Goal: Information Seeking & Learning: Learn about a topic

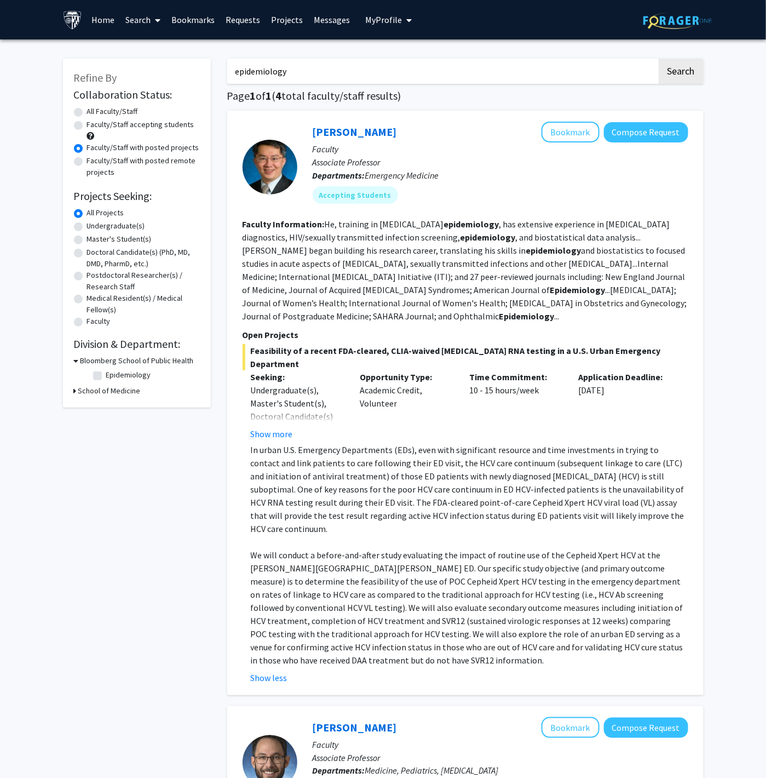
click at [531, 370] on p "Time Commitment:" at bounding box center [515, 376] width 93 height 13
click at [535, 352] on span "Feasibility of a recent FDA-cleared, CLIA-waived [MEDICAL_DATA] RNA testing in …" at bounding box center [466, 357] width 446 height 26
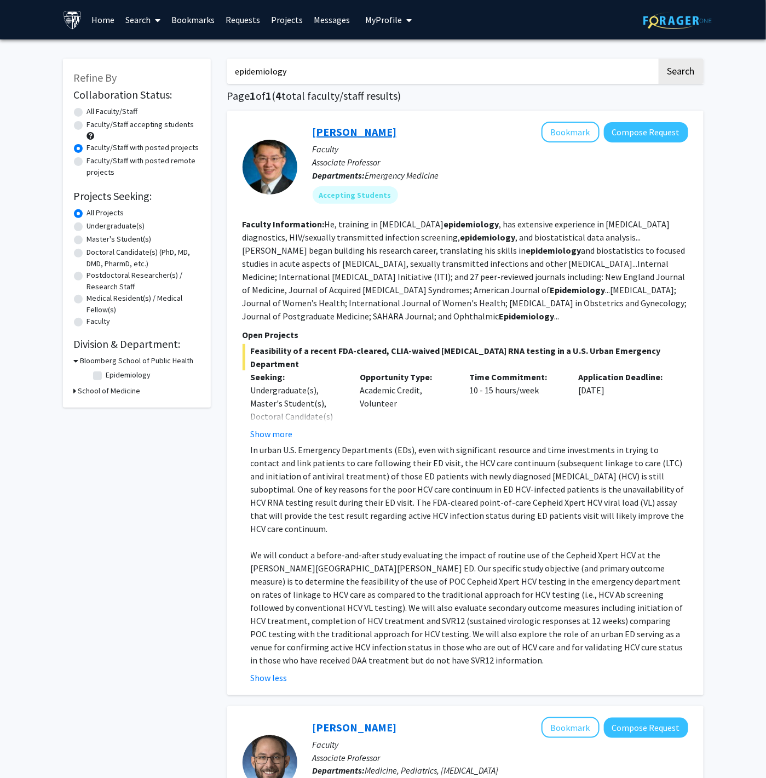
click at [386, 137] on link "[PERSON_NAME]" at bounding box center [355, 132] width 84 height 14
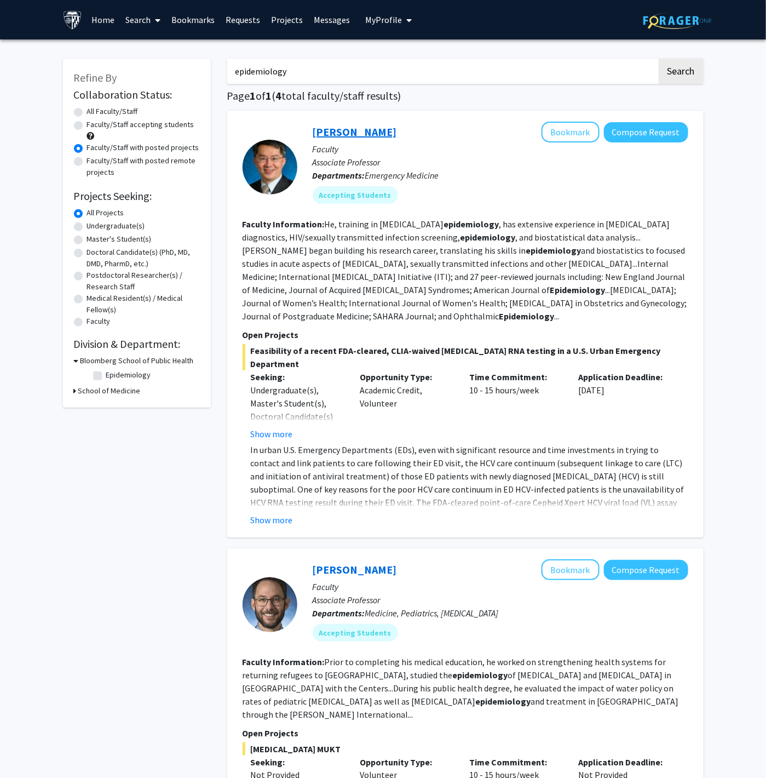
click at [362, 136] on link "[PERSON_NAME]" at bounding box center [355, 132] width 84 height 14
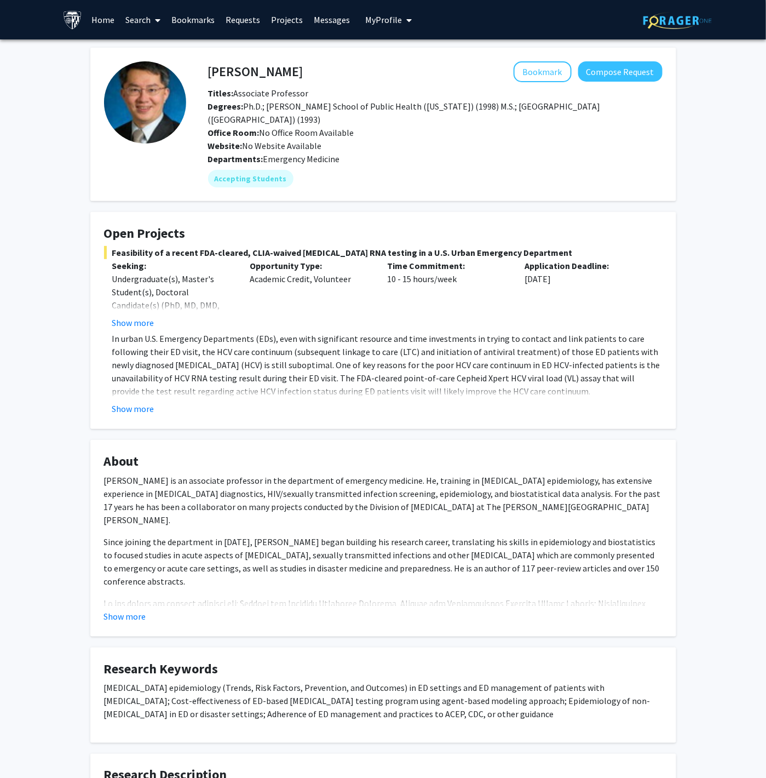
scroll to position [81, 0]
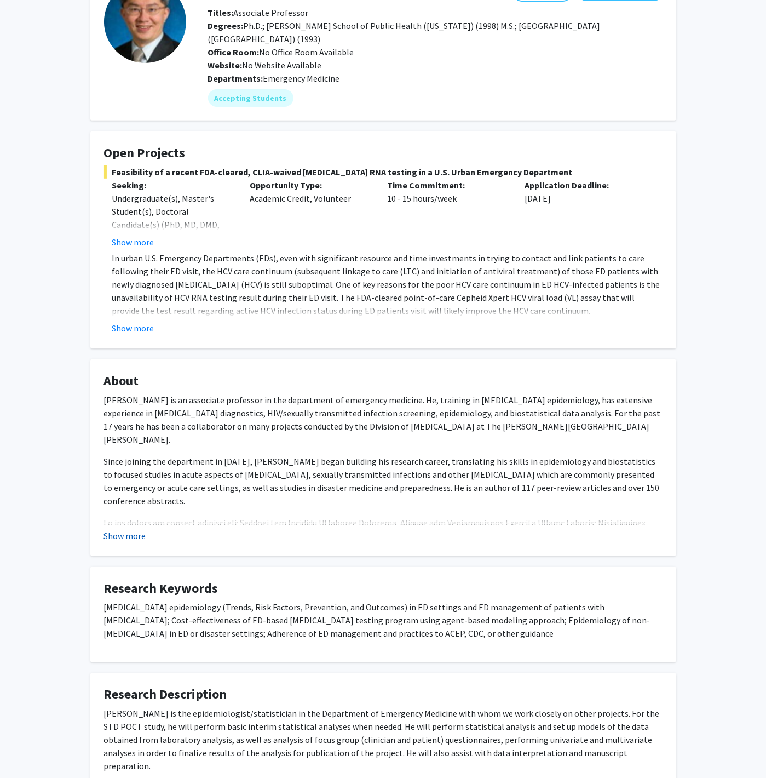
click at [140, 531] on button "Show more" at bounding box center [125, 535] width 42 height 13
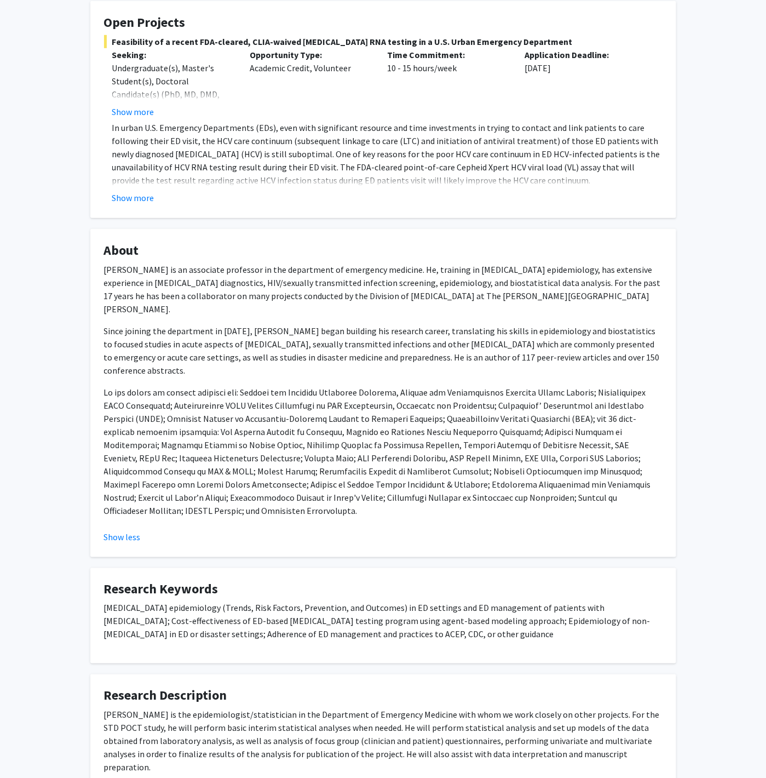
scroll to position [244, 0]
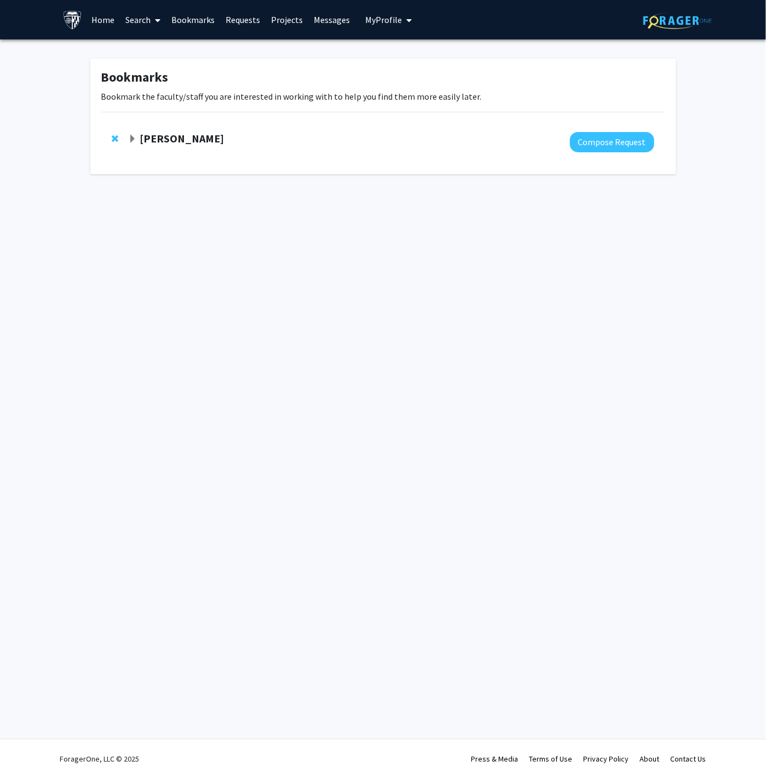
click at [117, 137] on span "Remove Amir Kashani from bookmarks" at bounding box center [115, 138] width 7 height 9
click at [152, 24] on span at bounding box center [156, 20] width 10 height 38
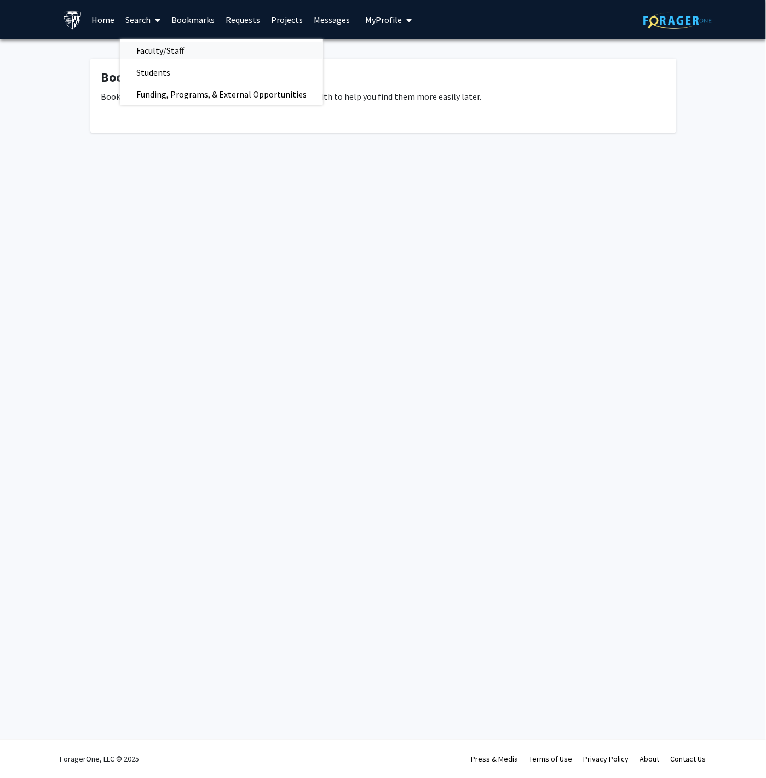
click at [154, 51] on span "Faculty/Staff" at bounding box center [160, 50] width 81 height 22
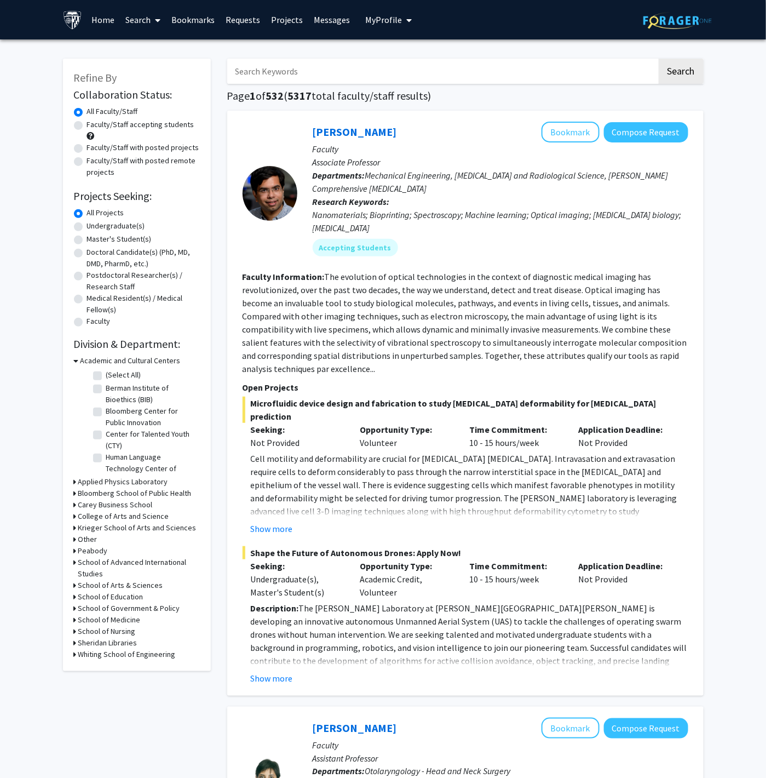
click at [289, 69] on input "Search Keywords" at bounding box center [442, 71] width 430 height 25
type input "[PERSON_NAME]"
click at [510, 59] on button "Search" at bounding box center [681, 71] width 45 height 25
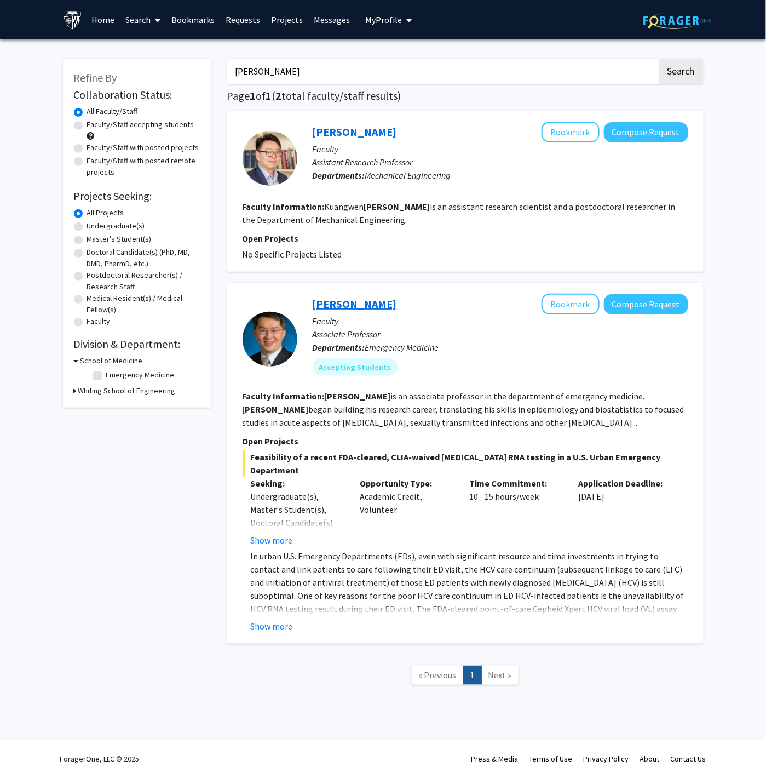
click at [340, 306] on link "[PERSON_NAME]" at bounding box center [355, 304] width 84 height 14
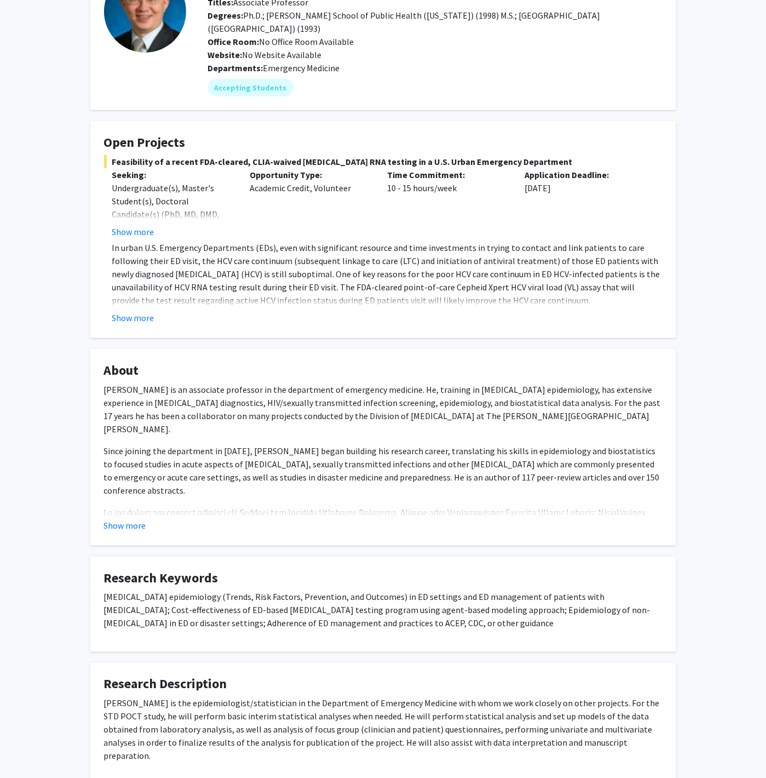
scroll to position [132, 0]
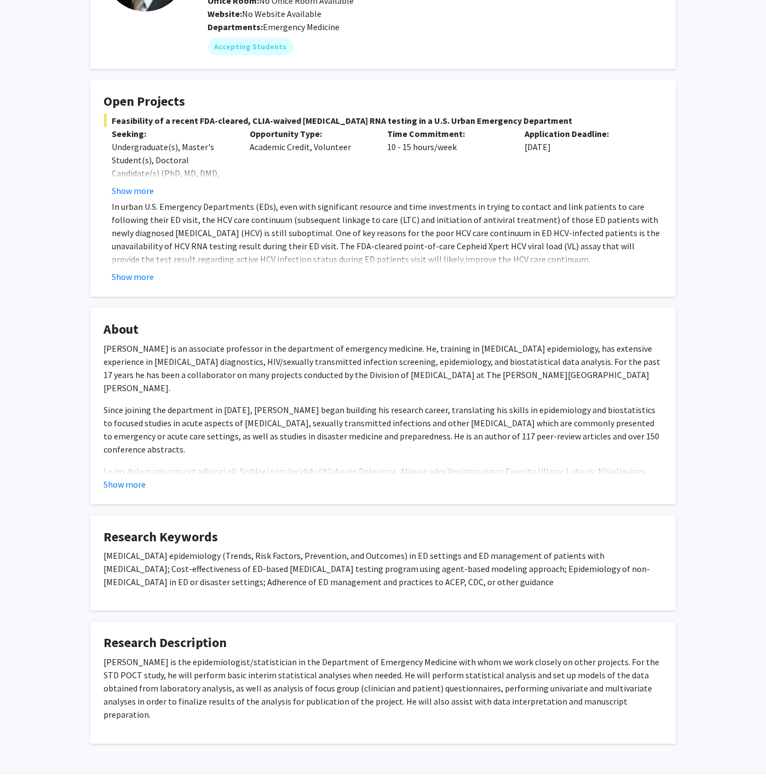
click at [132, 288] on fg-card "Open Projects Feasibility of a recent FDA-cleared, CLIA-waived [MEDICAL_DATA] R…" at bounding box center [383, 188] width 586 height 217
click at [135, 283] on fg-card "Open Projects Feasibility of a recent FDA-cleared, CLIA-waived [MEDICAL_DATA] R…" at bounding box center [383, 188] width 586 height 217
click at [139, 277] on button "Show more" at bounding box center [133, 276] width 42 height 13
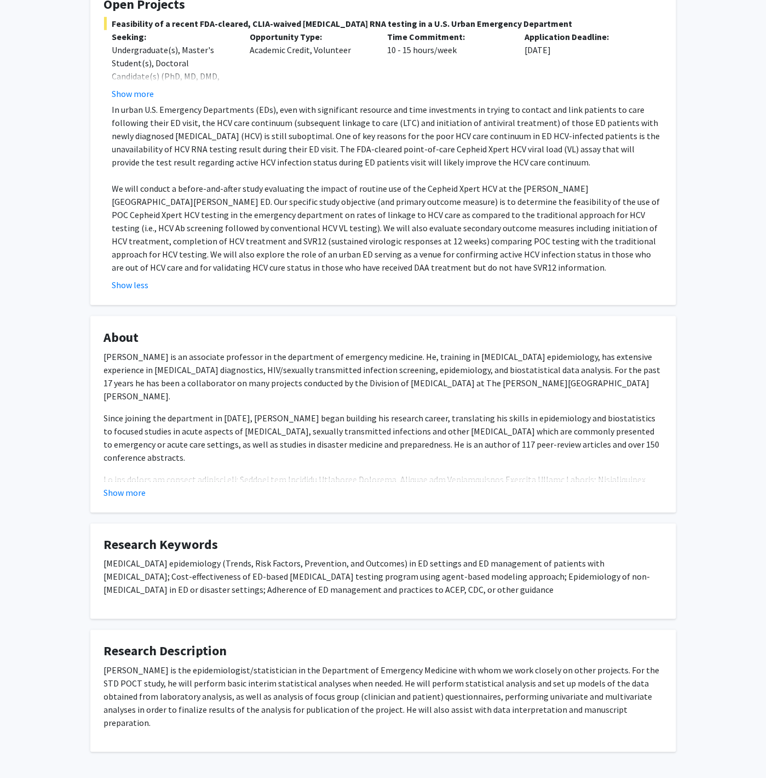
scroll to position [257, 0]
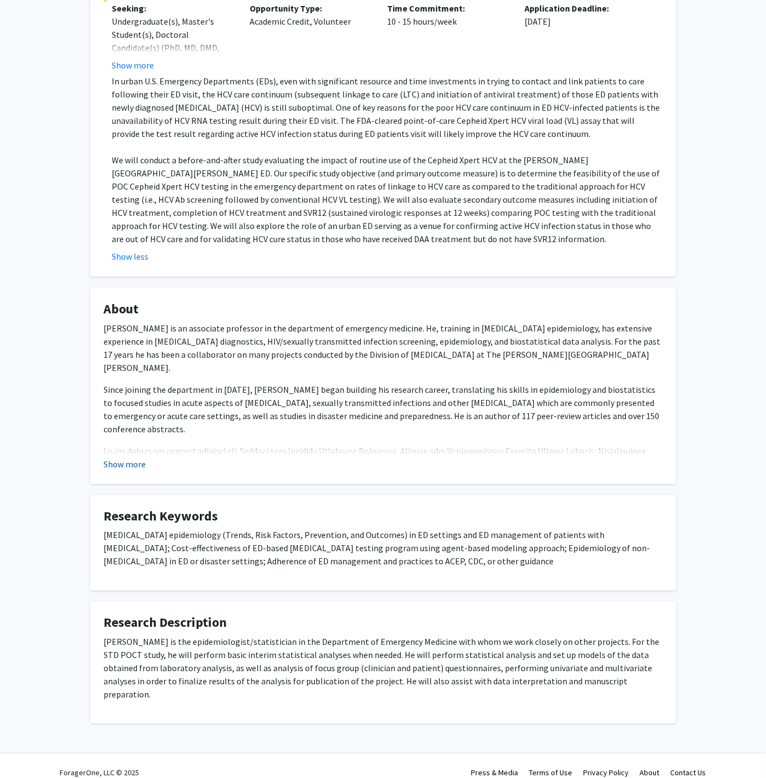
click at [137, 459] on button "Show more" at bounding box center [125, 463] width 42 height 13
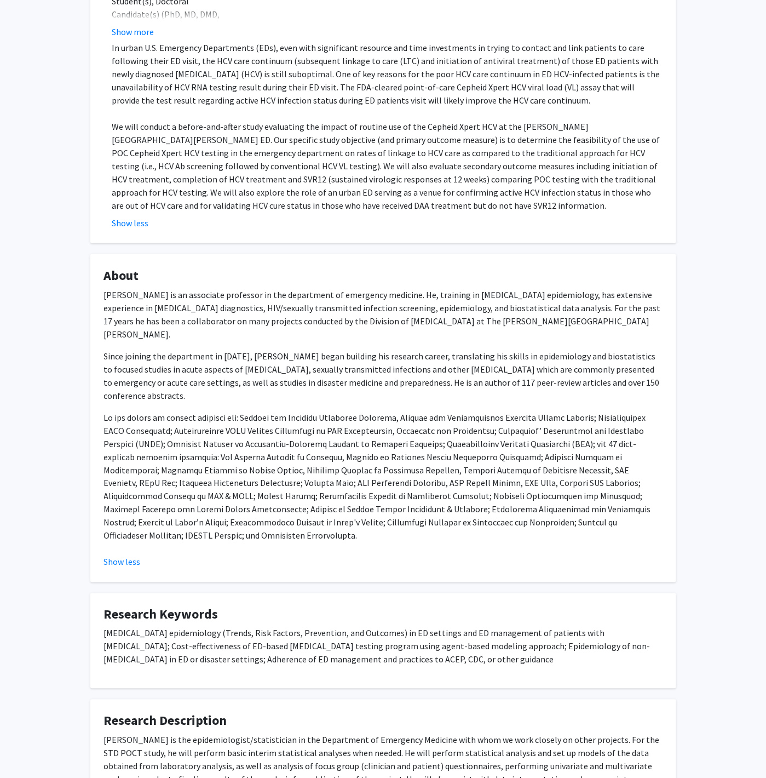
scroll to position [292, 0]
drag, startPoint x: 419, startPoint y: 123, endPoint x: 455, endPoint y: 122, distance: 35.1
click at [455, 122] on p "We will conduct a before-and-after study evaluating the impact of routine use o…" at bounding box center [387, 165] width 550 height 92
drag, startPoint x: 485, startPoint y: 124, endPoint x: 418, endPoint y: 120, distance: 66.4
click at [418, 120] on p "We will conduct a before-and-after study evaluating the impact of routine use o…" at bounding box center [387, 165] width 550 height 92
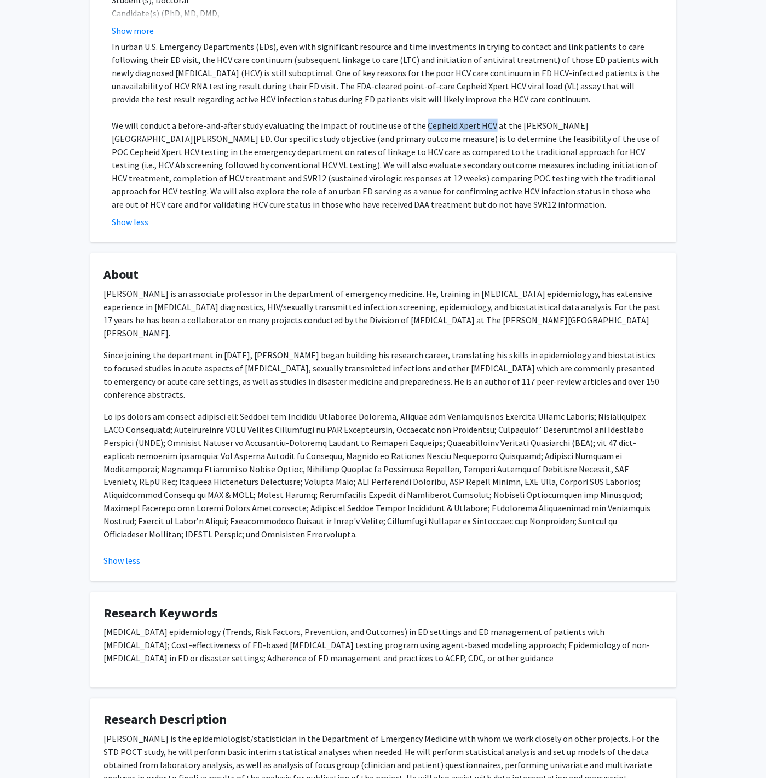
copy p "Cepheid Xpert HCV"
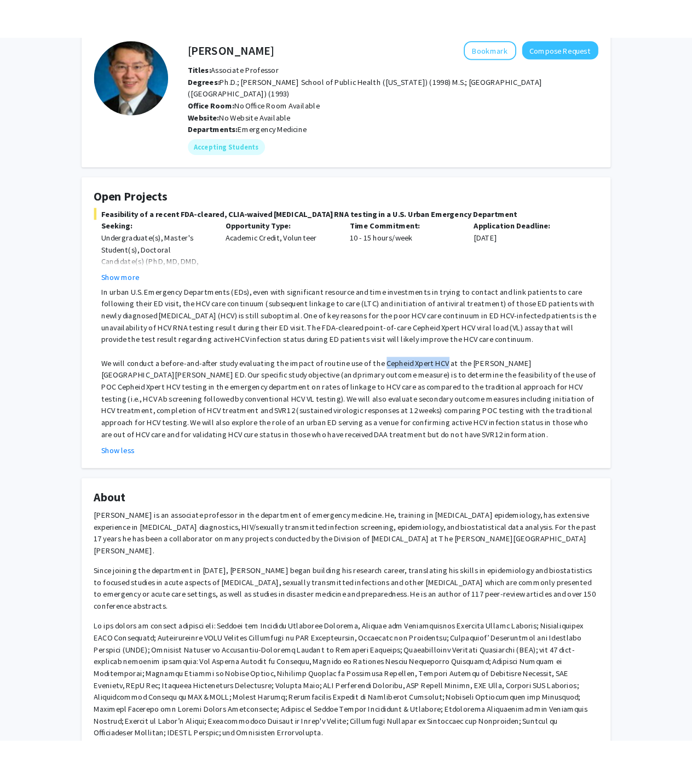
scroll to position [56, 0]
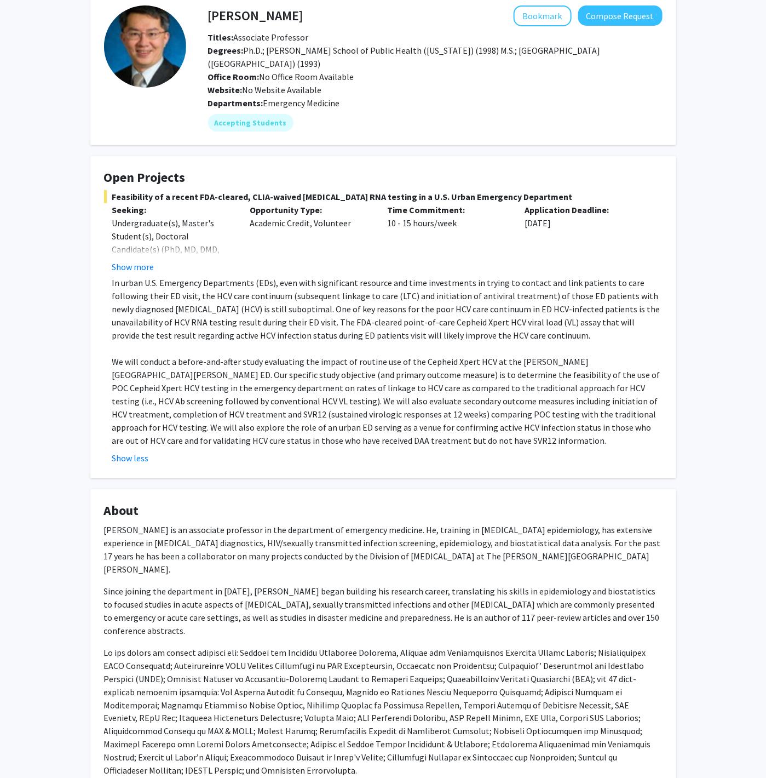
click at [325, 315] on p "In urban U.S. Emergency Departments (EDs), even with significant resource and t…" at bounding box center [387, 309] width 550 height 66
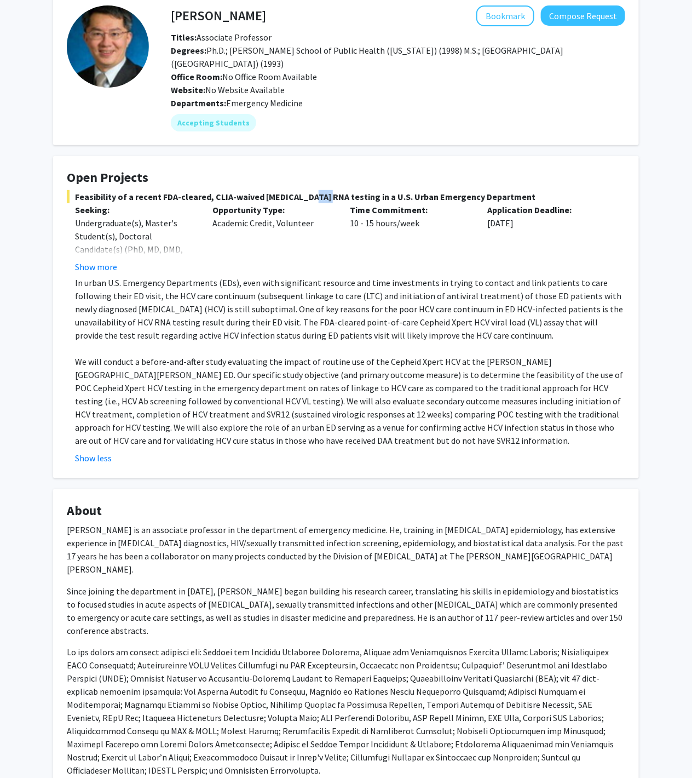
drag, startPoint x: 297, startPoint y: 192, endPoint x: 319, endPoint y: 192, distance: 22.5
click at [319, 192] on span "Feasibility of a recent FDA-cleared, CLIA-waived [MEDICAL_DATA] RNA testing in …" at bounding box center [346, 196] width 559 height 13
